Goal: Find specific page/section: Find specific page/section

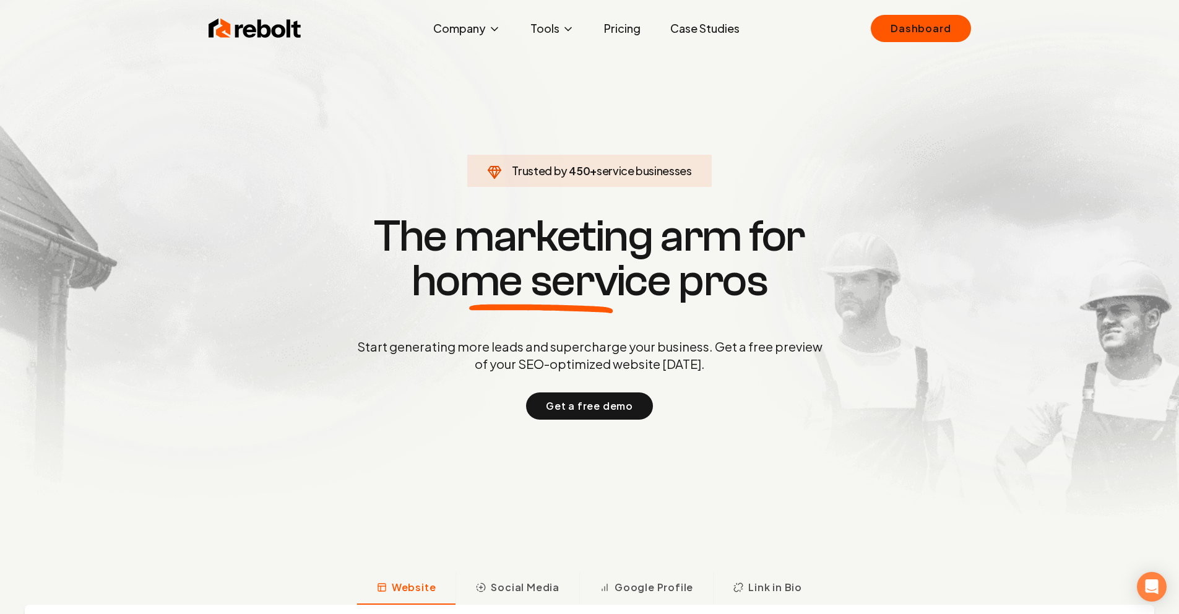
click at [691, 28] on link "Case Studies" at bounding box center [704, 28] width 89 height 25
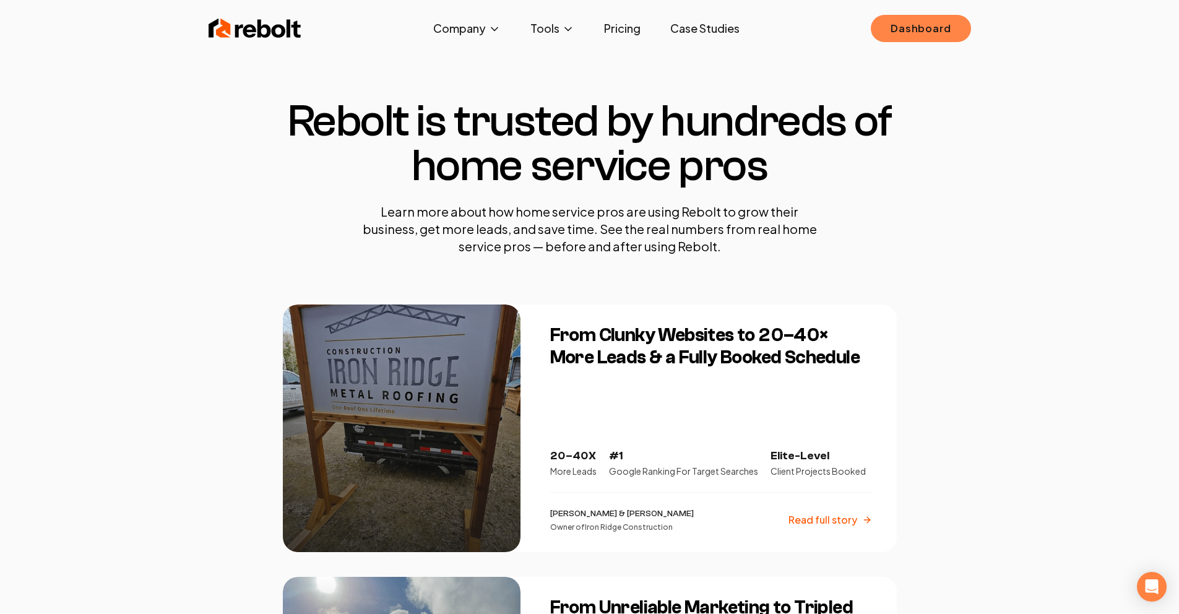
click at [923, 33] on link "Dashboard" at bounding box center [921, 28] width 100 height 27
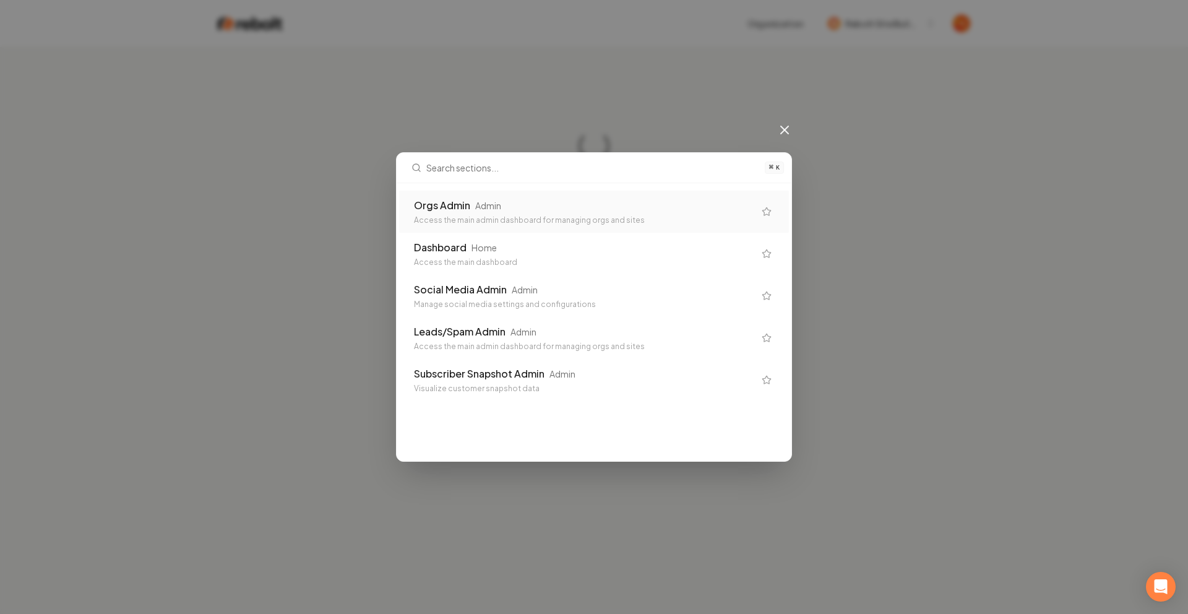
click at [566, 228] on div "Orgs Admin Admin Access the main admin dashboard for managing orgs and sites" at bounding box center [594, 212] width 390 height 42
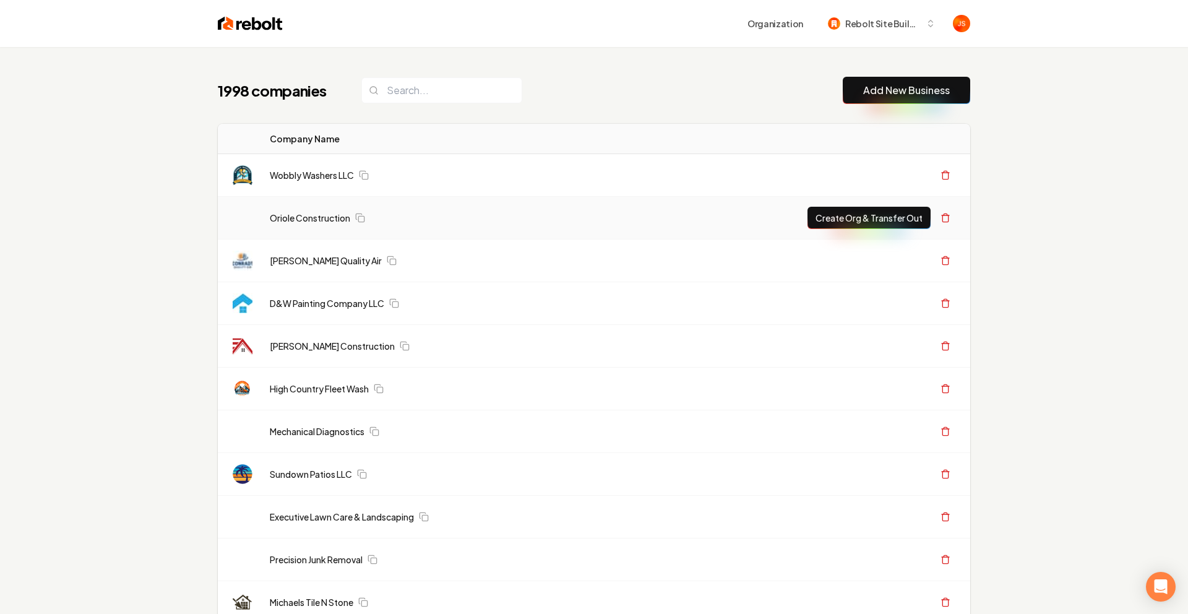
click at [561, 214] on div "Oriole Construction" at bounding box center [521, 218] width 502 height 12
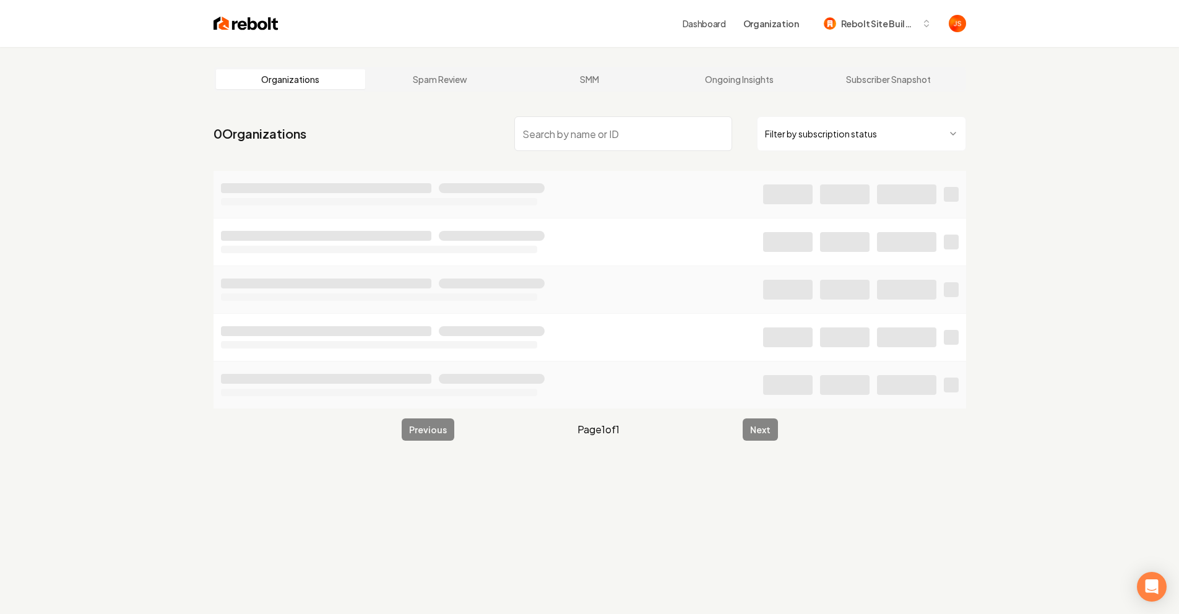
click at [826, 123] on html "Dashboard Organization Rebolt Site Builder Organizations Spam Review SMM Ongoin…" at bounding box center [589, 307] width 1179 height 614
click at [654, 148] on input "search" at bounding box center [623, 133] width 218 height 35
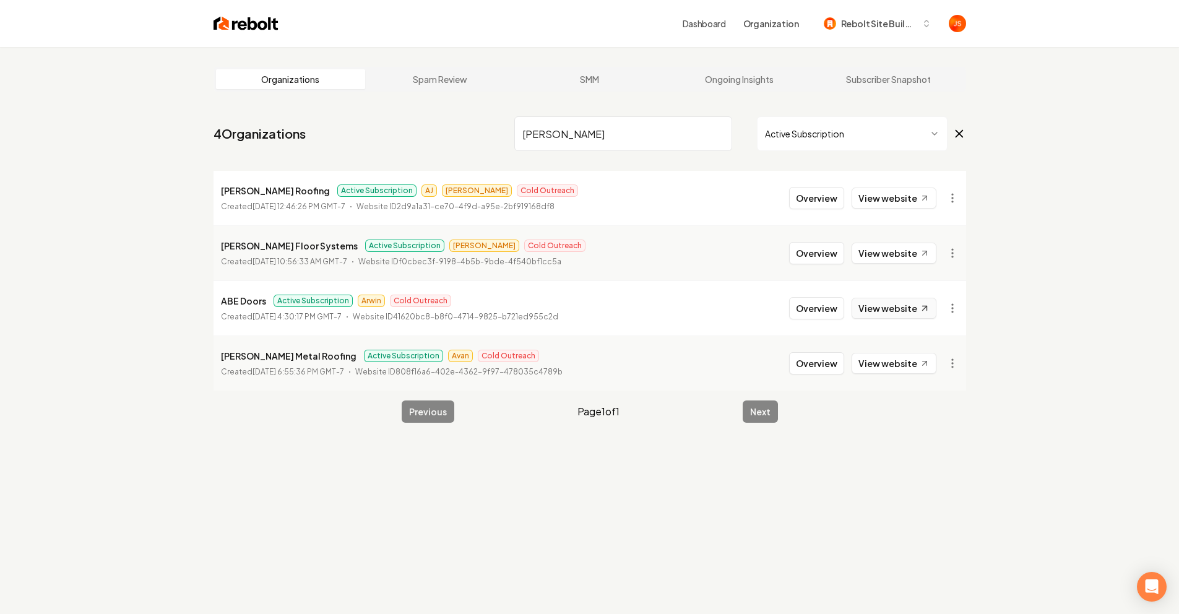
type input "[PERSON_NAME]"
click at [884, 301] on link "View website" at bounding box center [893, 308] width 85 height 21
